Goal: Find contact information: Find contact information

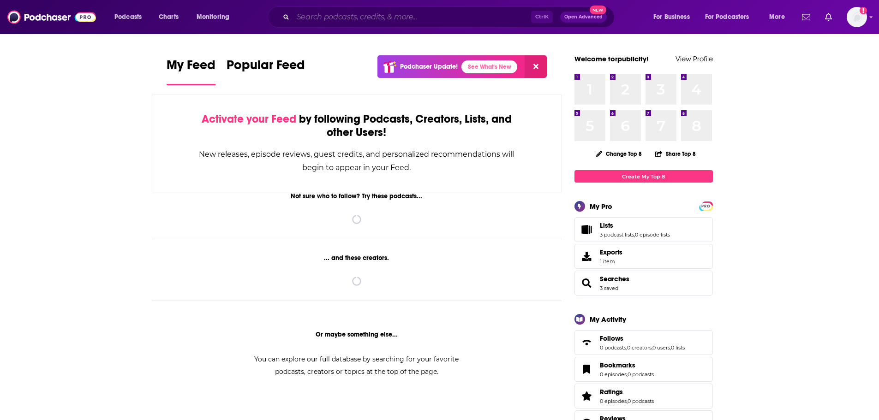
click at [371, 16] on input "Search podcasts, credits, & more..." at bounding box center [412, 17] width 238 height 15
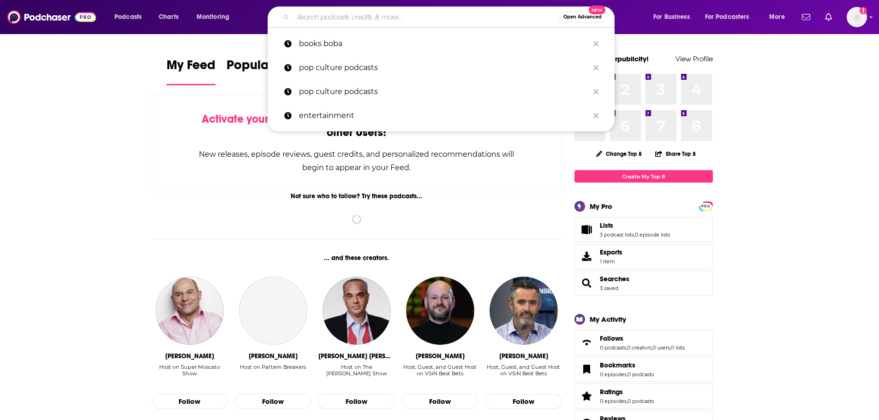
paste input "Bookmarked"
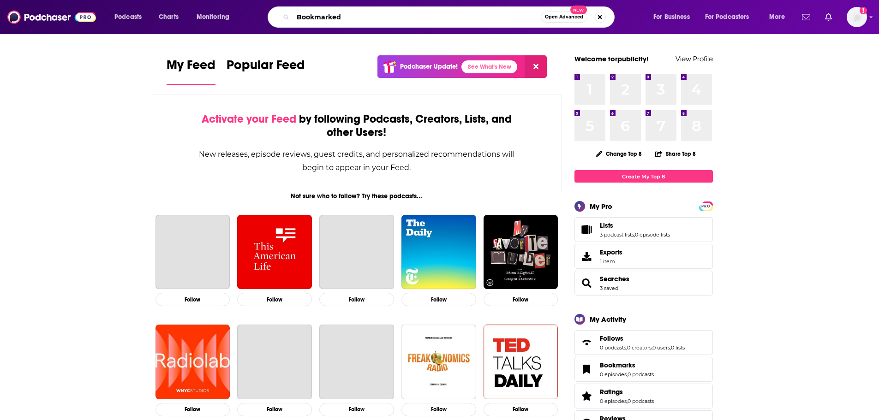
type input "Bookmarked"
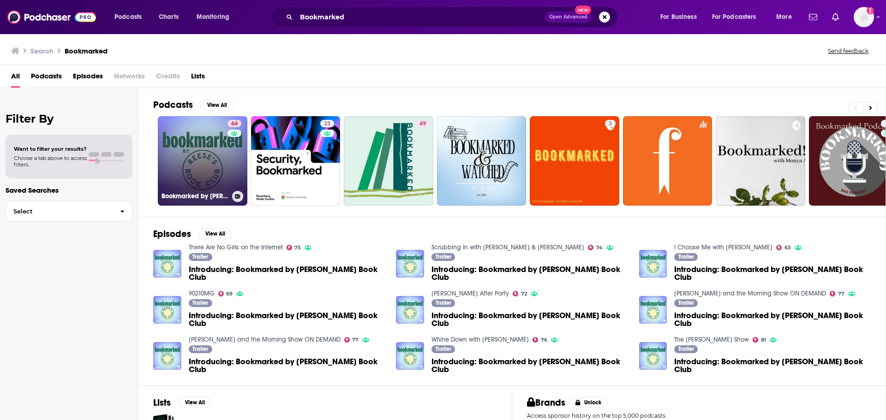
click at [216, 155] on link "64 Bookmarked by [PERSON_NAME] Book Club" at bounding box center [202, 160] width 89 height 89
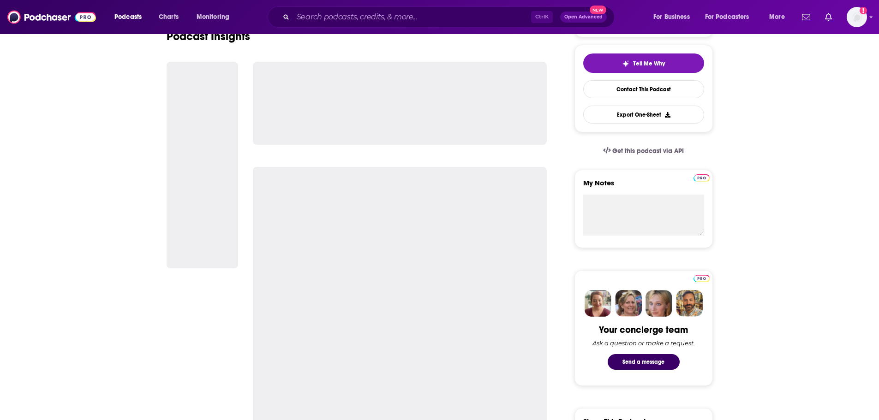
scroll to position [461, 0]
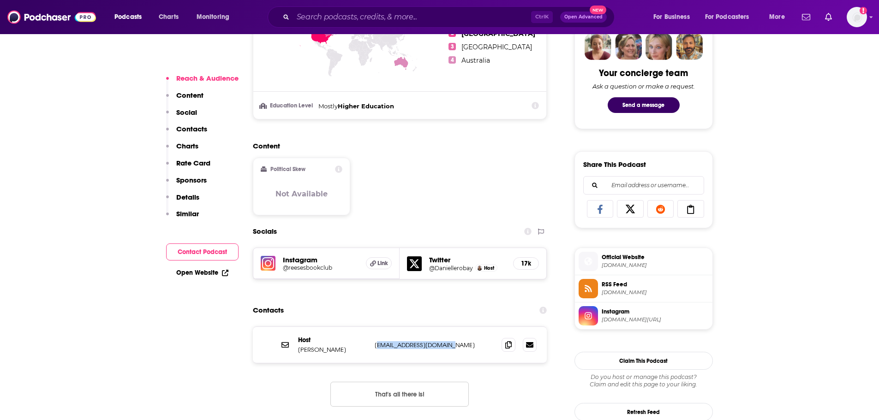
drag, startPoint x: 456, startPoint y: 345, endPoint x: 386, endPoint y: 338, distance: 69.5
click at [379, 350] on div "Host [PERSON_NAME] [EMAIL_ADDRESS][DOMAIN_NAME] [EMAIL_ADDRESS][DOMAIN_NAME]" at bounding box center [400, 345] width 294 height 36
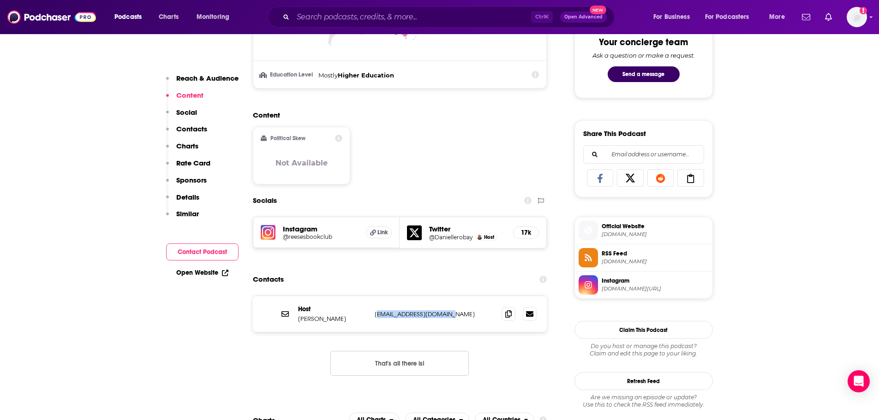
scroll to position [553, 0]
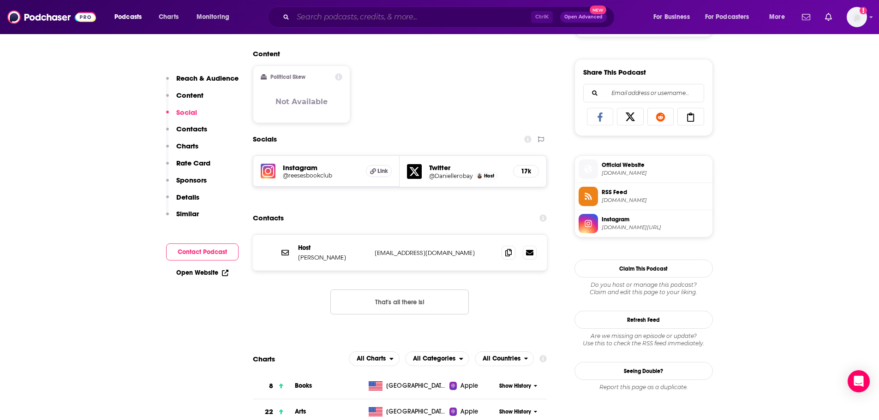
click at [412, 15] on input "Search podcasts, credits, & more..." at bounding box center [412, 17] width 238 height 15
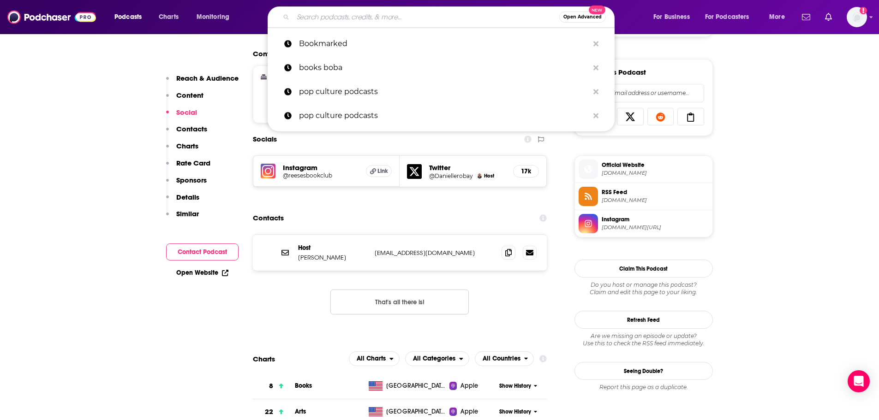
paste input "Fantasy Fangirls"
type input "Fantasy Fangirls"
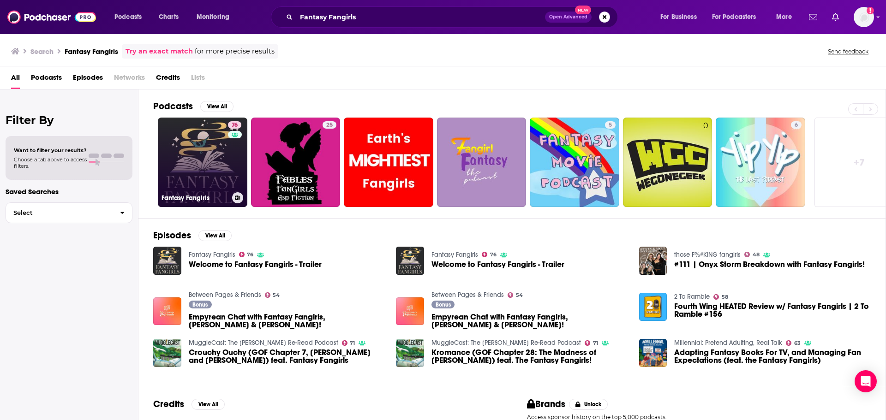
click at [212, 166] on link "76 Fantasy Fangirls" at bounding box center [202, 162] width 89 height 89
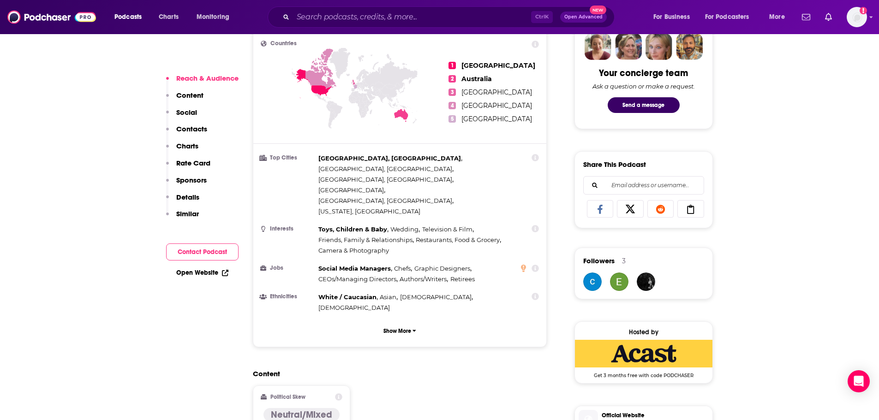
scroll to position [646, 0]
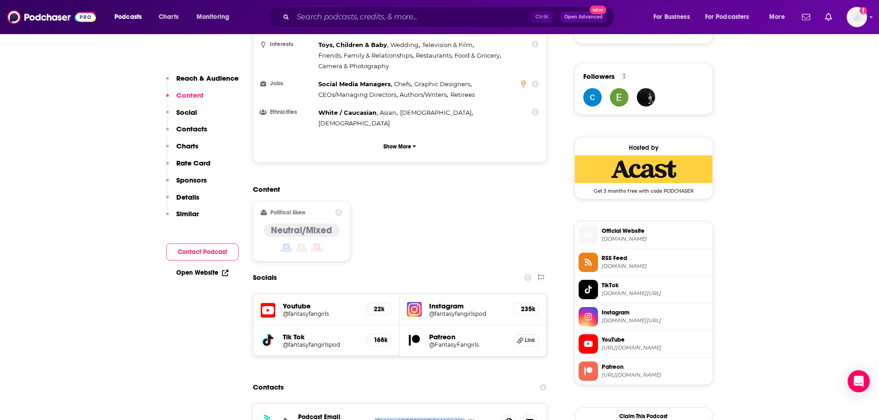
drag, startPoint x: 444, startPoint y: 359, endPoint x: 374, endPoint y: 364, distance: 70.3
click at [374, 404] on div "RSS Podcast Email Fantasy Fangirls [EMAIL_ADDRESS][DOMAIN_NAME] [EMAIL_ADDRESS]…" at bounding box center [400, 422] width 294 height 36
copy p "[EMAIL_ADDRESS][DOMAIN_NAME]"
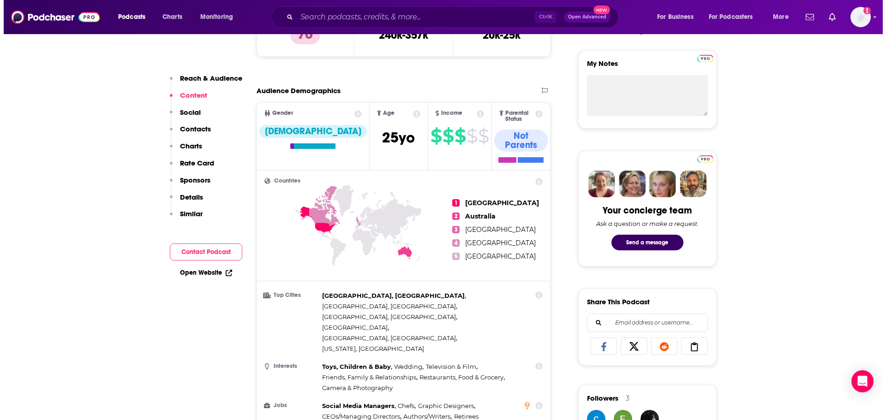
scroll to position [0, 0]
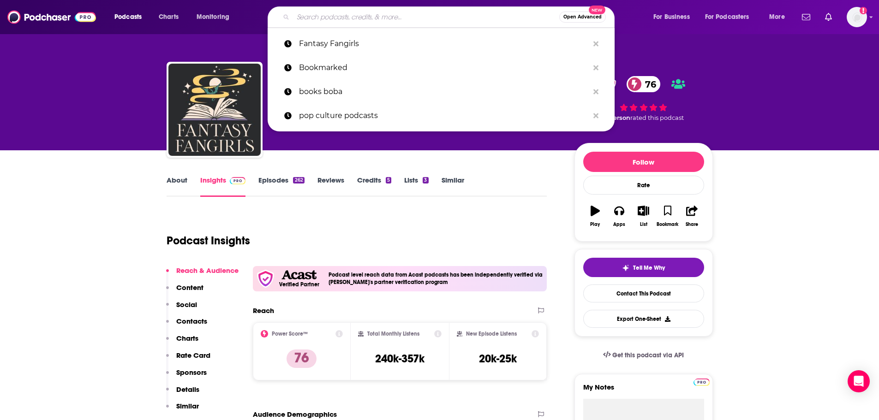
click at [445, 13] on input "Search podcasts, credits, & more..." at bounding box center [426, 17] width 266 height 15
paste input "You Are What You Read"
type input "You Are What You Read"
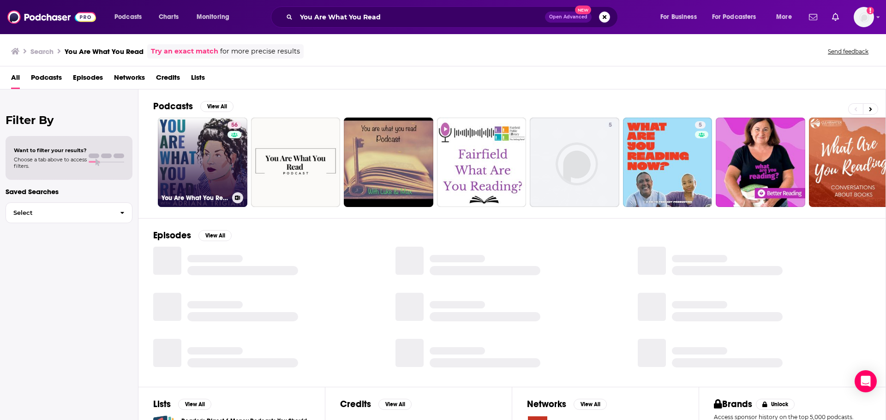
click at [206, 143] on link "56 You Are What You Read" at bounding box center [202, 162] width 89 height 89
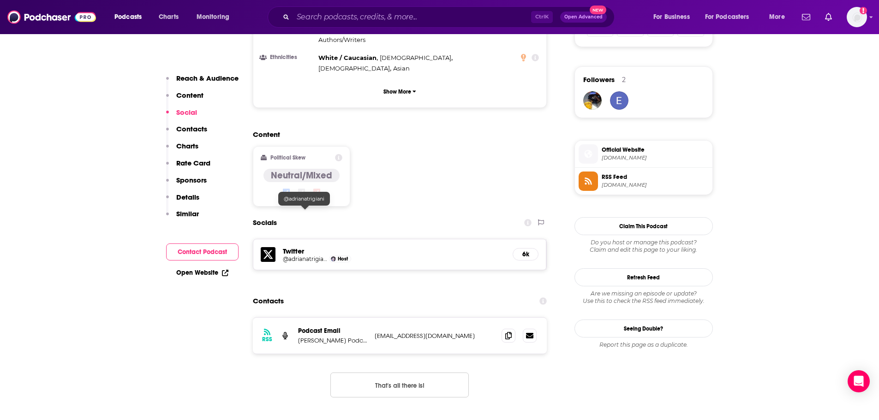
scroll to position [646, 0]
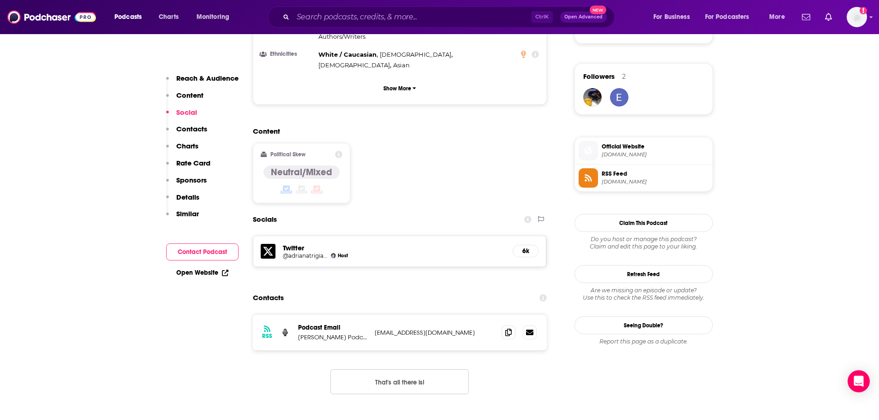
drag, startPoint x: 475, startPoint y: 286, endPoint x: 370, endPoint y: 287, distance: 104.7
click at [370, 315] on div "RSS Podcast Email [PERSON_NAME] Podcast Admin [EMAIL_ADDRESS][DOMAIN_NAME] [EMA…" at bounding box center [400, 333] width 294 height 36
copy div "dmin [EMAIL_ADDRESS][DOMAIN_NAME]"
click at [411, 13] on input "Search podcasts, credits, & more..." at bounding box center [412, 17] width 238 height 15
paste input "Inklings"
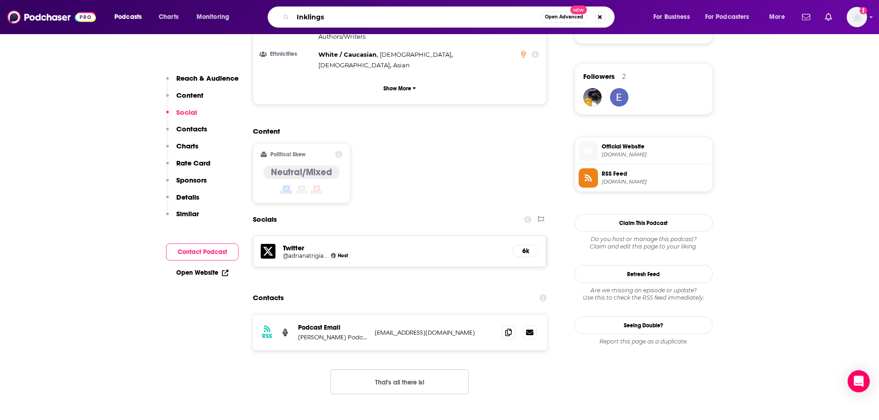
type input "Inklings"
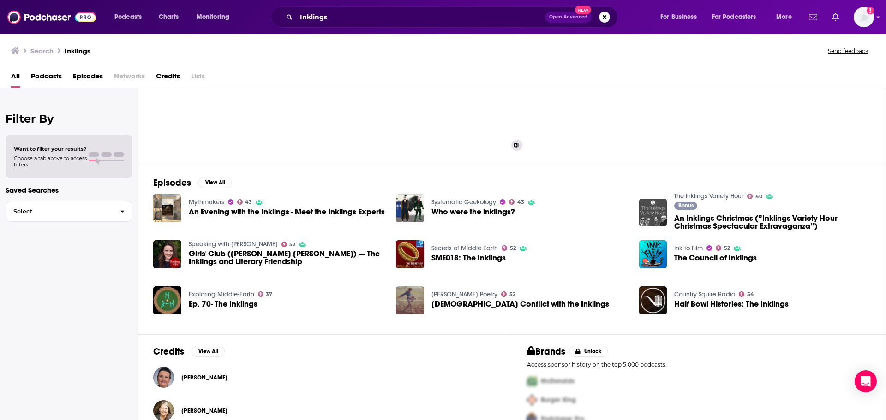
scroll to position [71, 0]
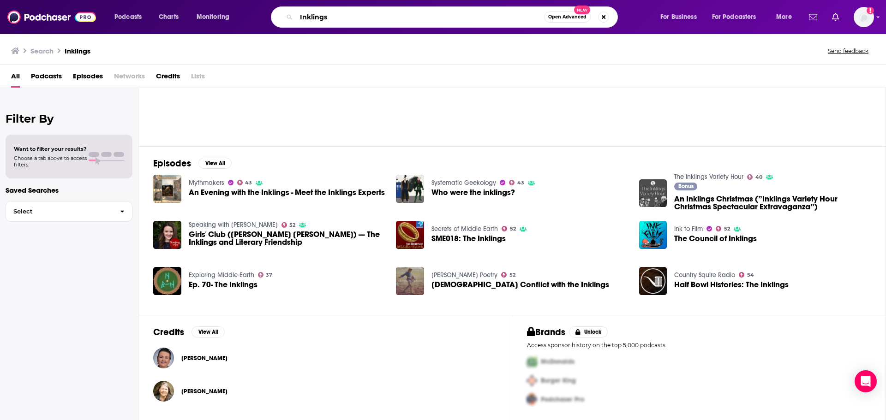
click at [516, 18] on input "Inklings" at bounding box center [420, 17] width 248 height 15
paste input "Bring Your Own Book"
type input "Bring Your Own Book"
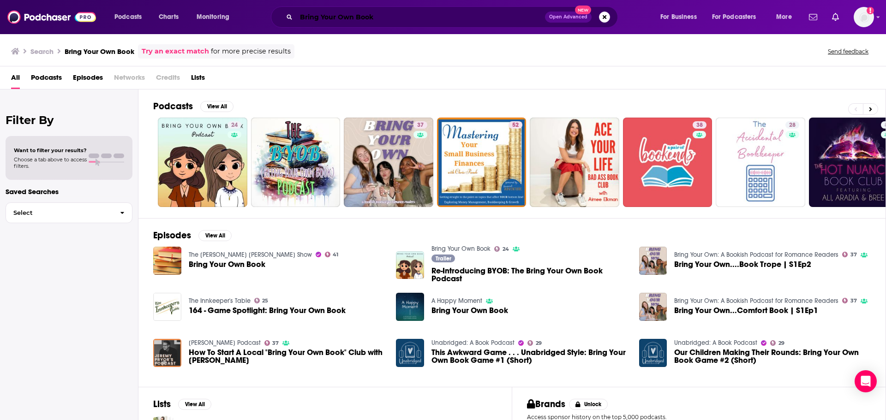
click at [445, 15] on input "Bring Your Own Book" at bounding box center [420, 17] width 249 height 15
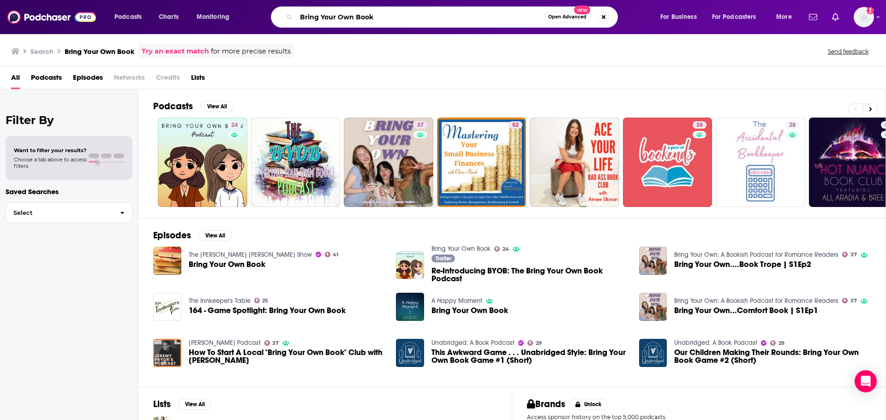
click at [445, 15] on input "Bring Your Own Book" at bounding box center [420, 17] width 248 height 15
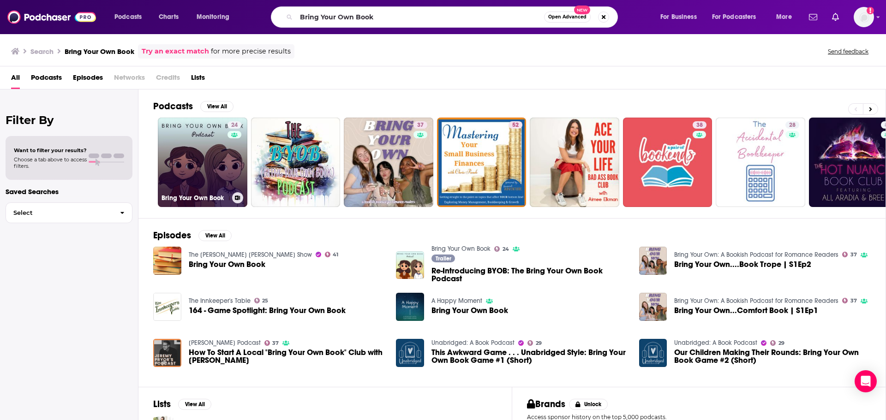
click at [180, 149] on link "24 Bring Your Own Book" at bounding box center [202, 162] width 89 height 89
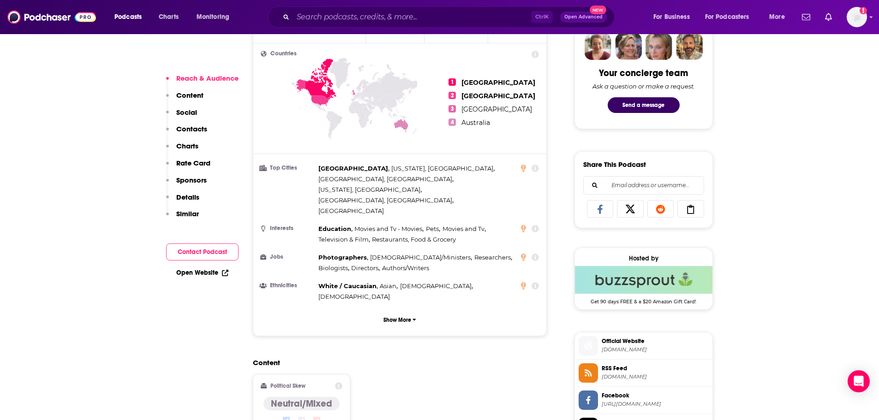
scroll to position [553, 0]
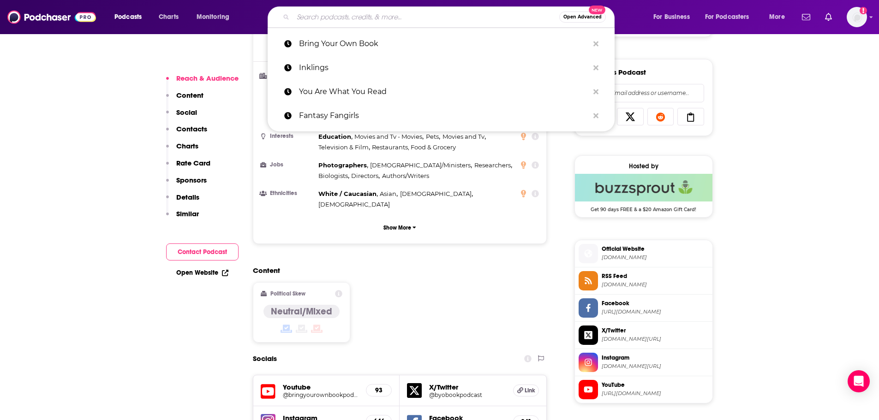
click at [477, 15] on input "Search podcasts, credits, & more..." at bounding box center [426, 17] width 266 height 15
paste input "Book Lounge by [PERSON_NAME]"
type input "Book Lounge by [PERSON_NAME]"
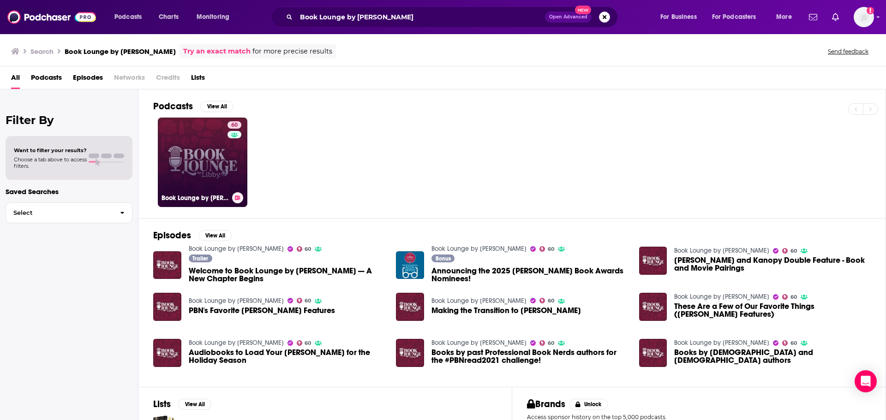
click at [222, 172] on link "60 Book Lounge by [PERSON_NAME]" at bounding box center [202, 162] width 89 height 89
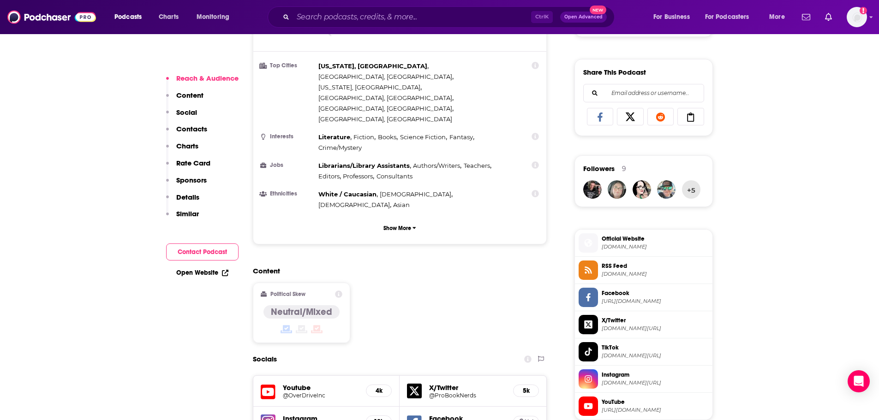
scroll to position [830, 0]
